Goal: Transaction & Acquisition: Purchase product/service

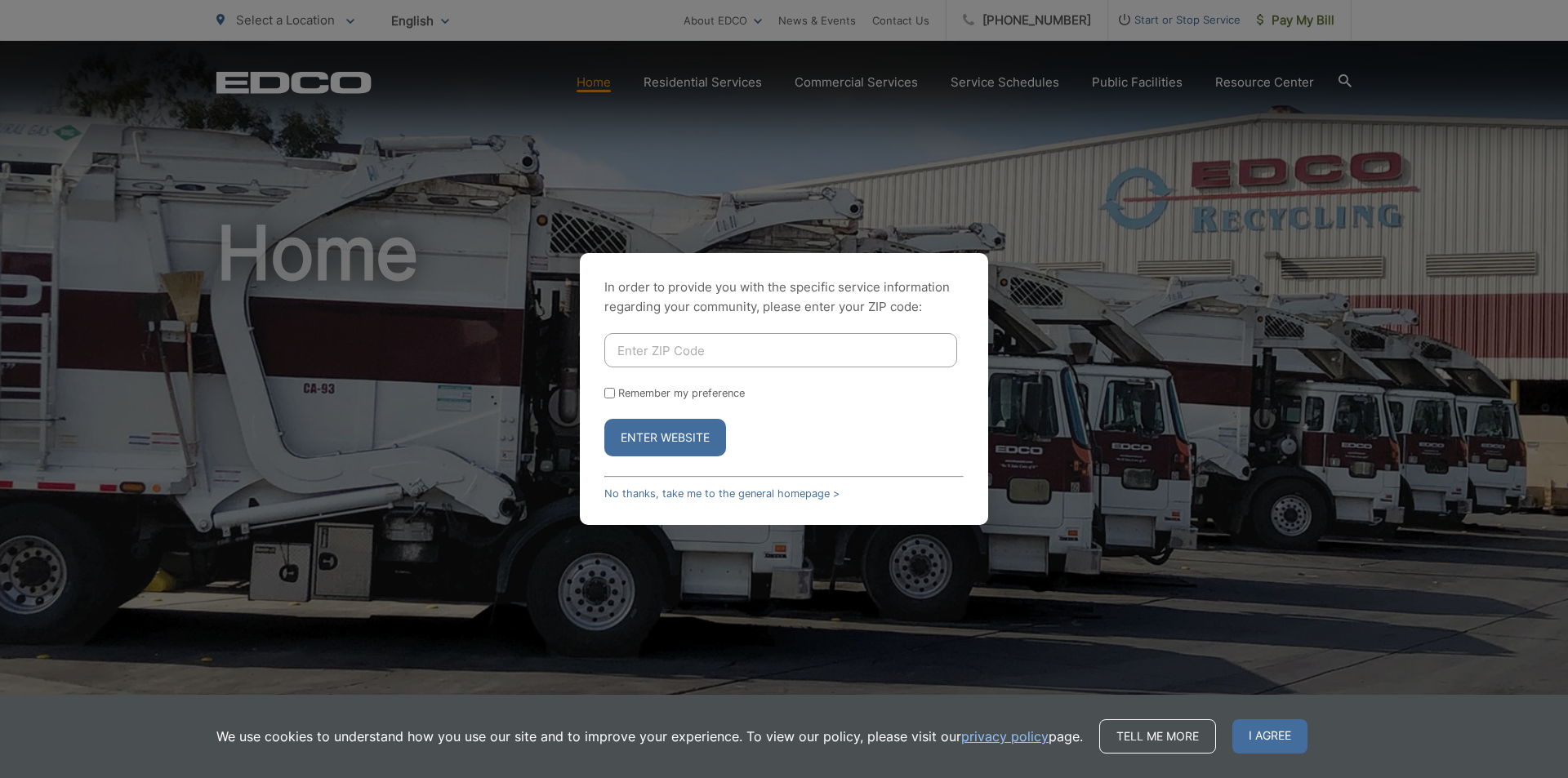
click at [790, 356] on input "Enter ZIP Code" at bounding box center [781, 351] width 353 height 35
click at [605, 419] on button "Enter Website" at bounding box center [665, 438] width 121 height 37
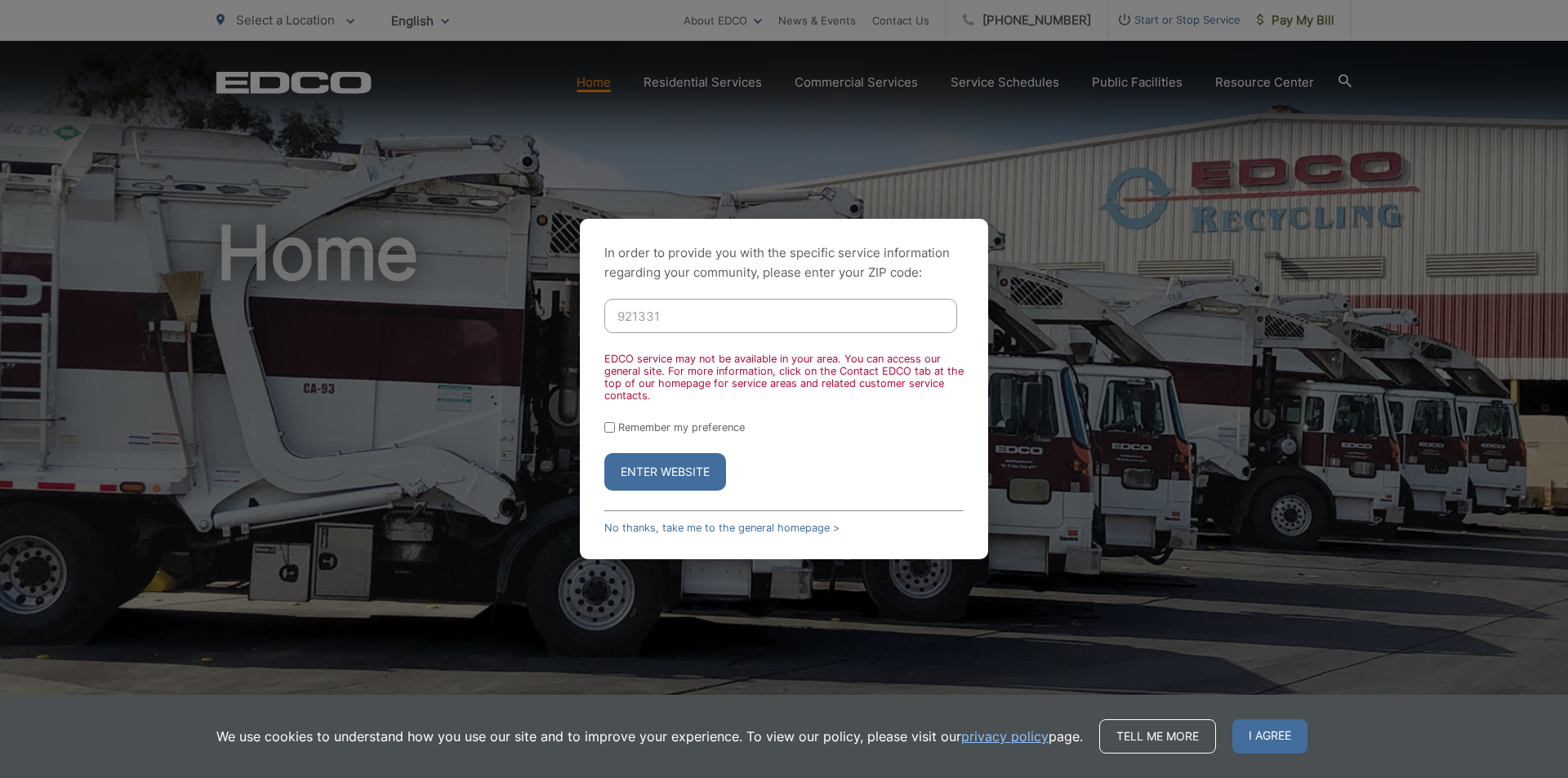
click at [678, 318] on input "921331" at bounding box center [781, 316] width 353 height 35
type input "92131"
click at [667, 465] on button "Enter Website" at bounding box center [665, 471] width 121 height 37
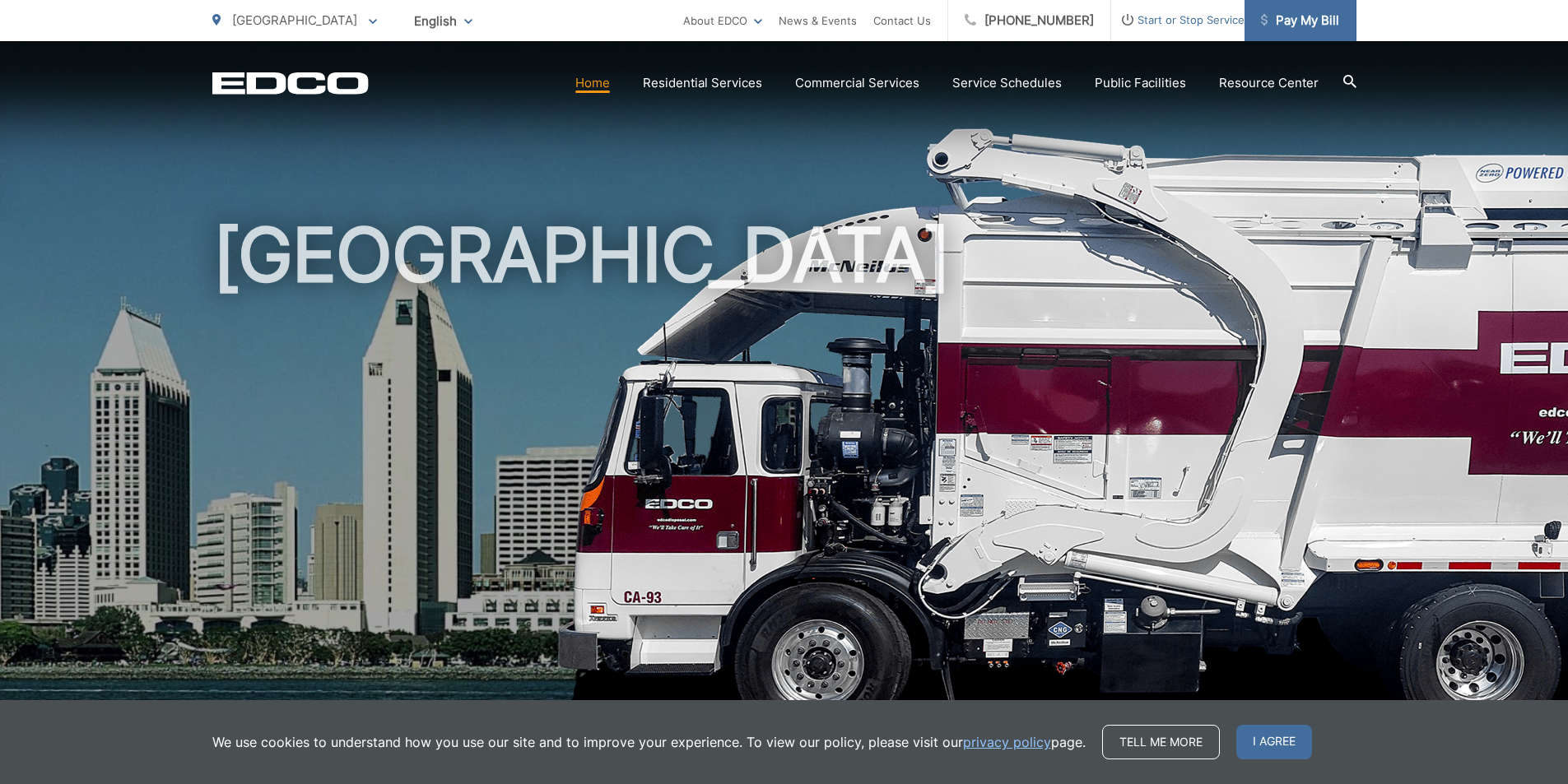
click at [1283, 18] on span "Pay My Bill" at bounding box center [1300, 20] width 79 height 20
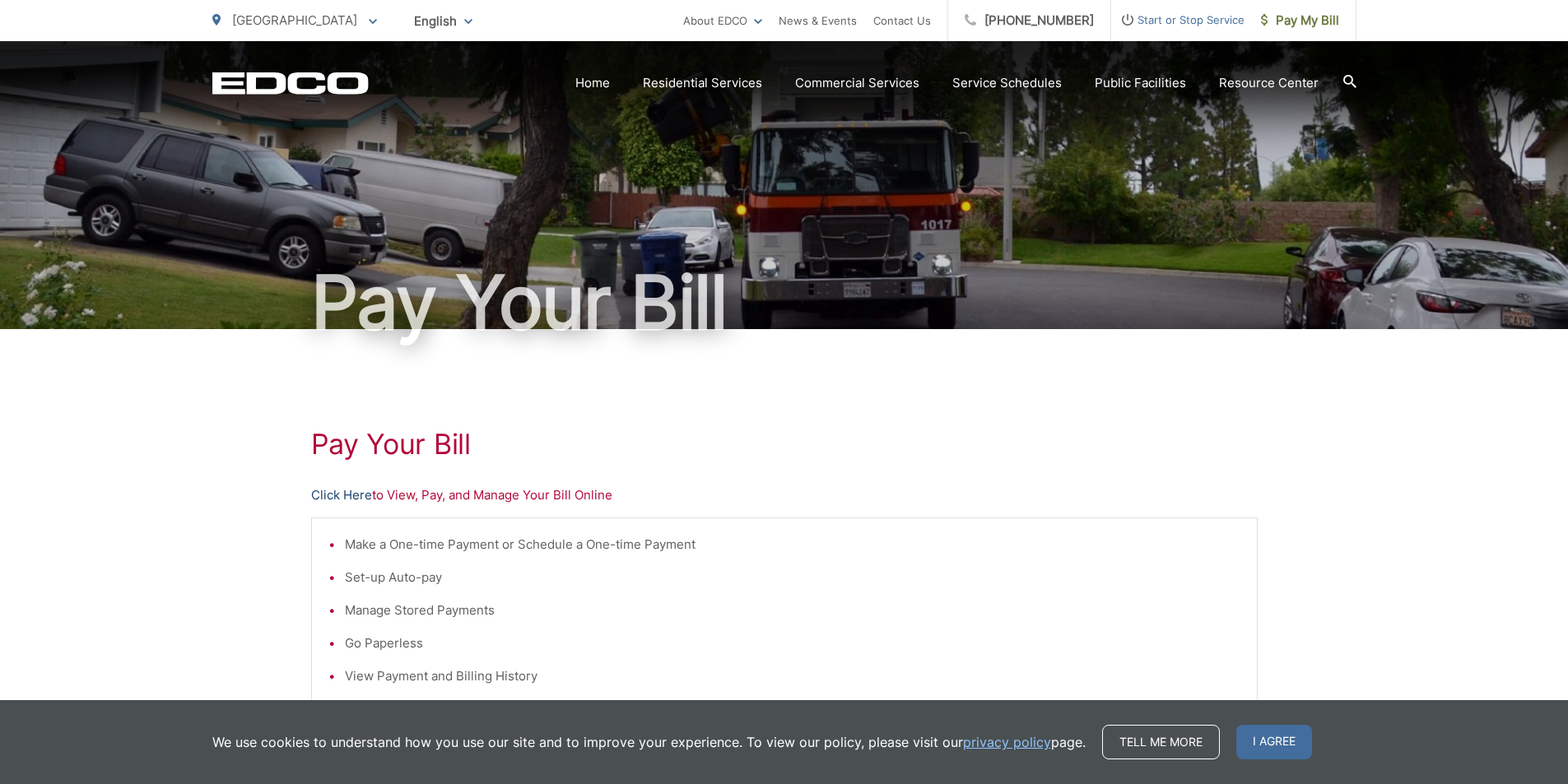
click at [326, 494] on link "Click Here" at bounding box center [341, 495] width 61 height 20
